Goal: Information Seeking & Learning: Learn about a topic

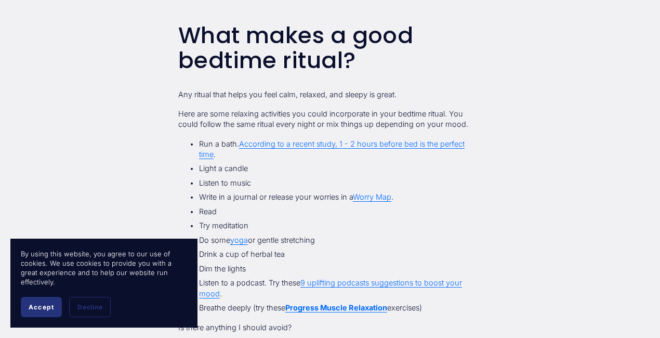
scroll to position [575, 0]
click at [59, 303] on button "Accept" at bounding box center [41, 307] width 41 height 20
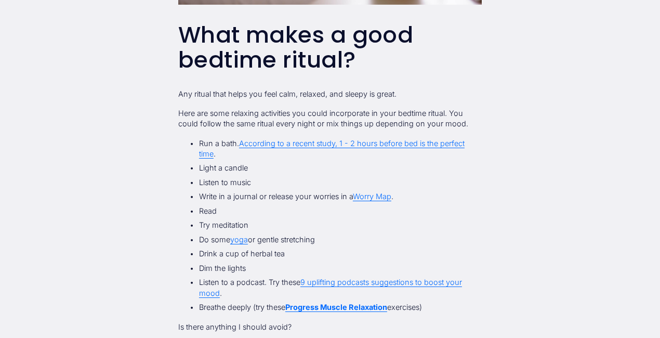
click at [372, 197] on link "Worry Map" at bounding box center [372, 196] width 38 height 9
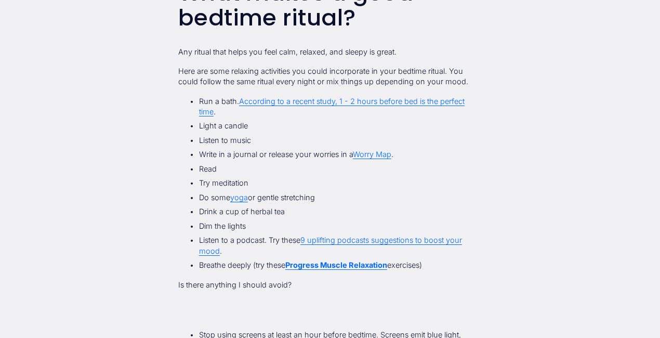
scroll to position [621, 0]
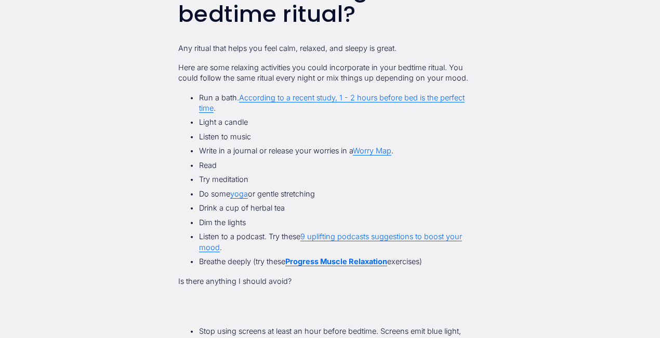
click at [333, 235] on link "9 uplifting podcasts suggestions to boost your mood" at bounding box center [330, 241] width 263 height 19
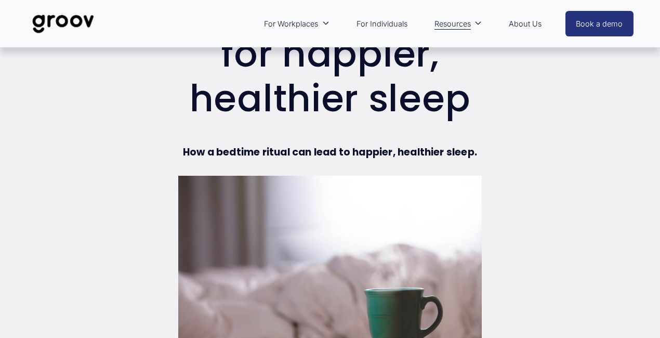
scroll to position [0, 0]
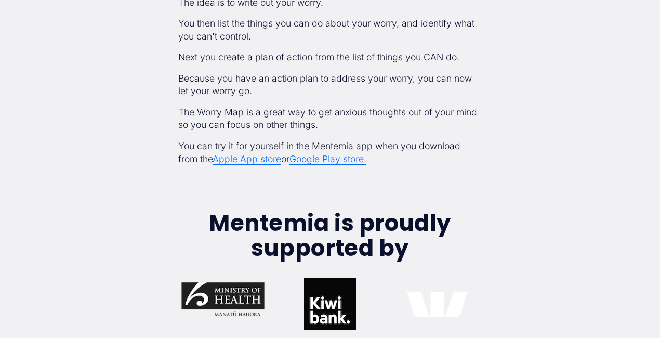
scroll to position [670, 0]
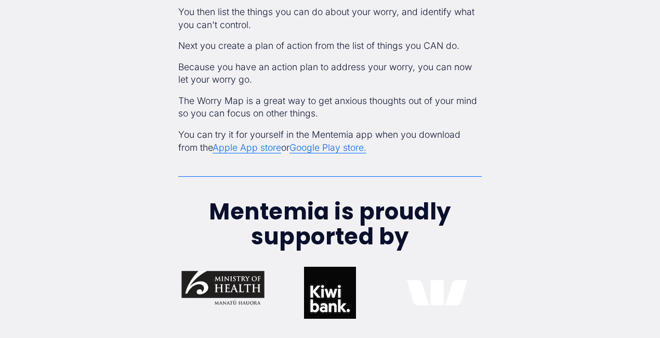
click at [243, 149] on link "Apple App store" at bounding box center [247, 147] width 69 height 11
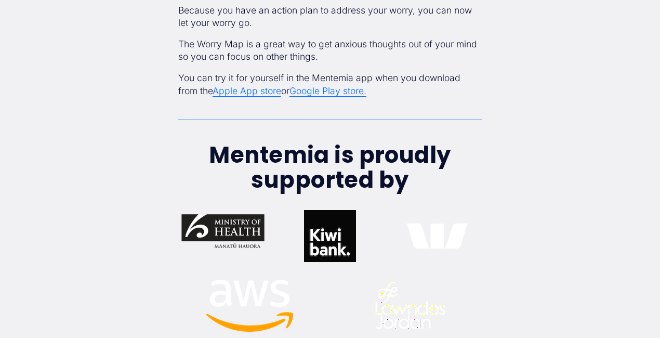
scroll to position [743, 0]
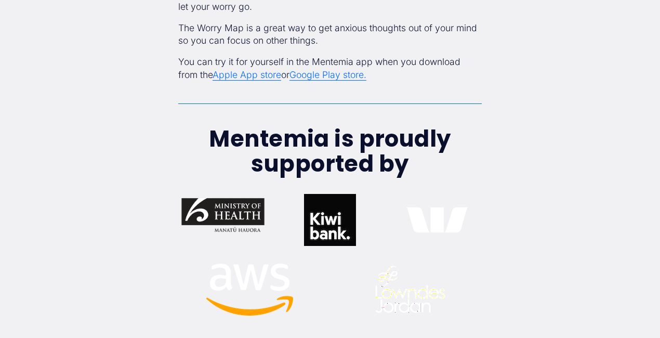
click at [234, 74] on link "Apple App store" at bounding box center [247, 74] width 69 height 11
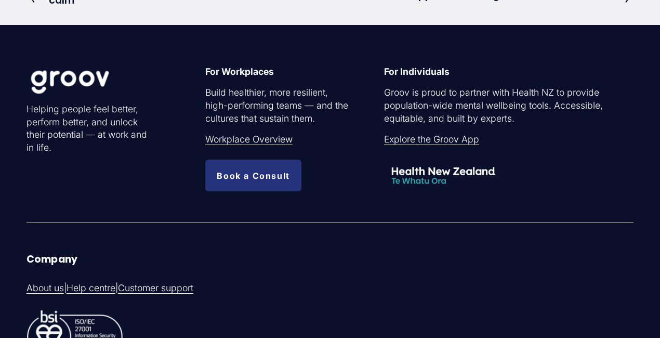
scroll to position [1912, 0]
